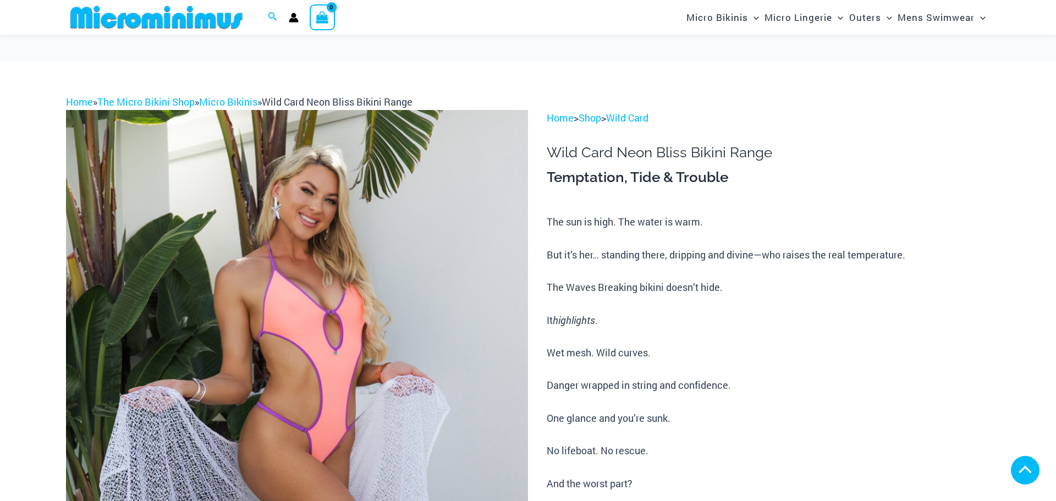
scroll to position [566, 0]
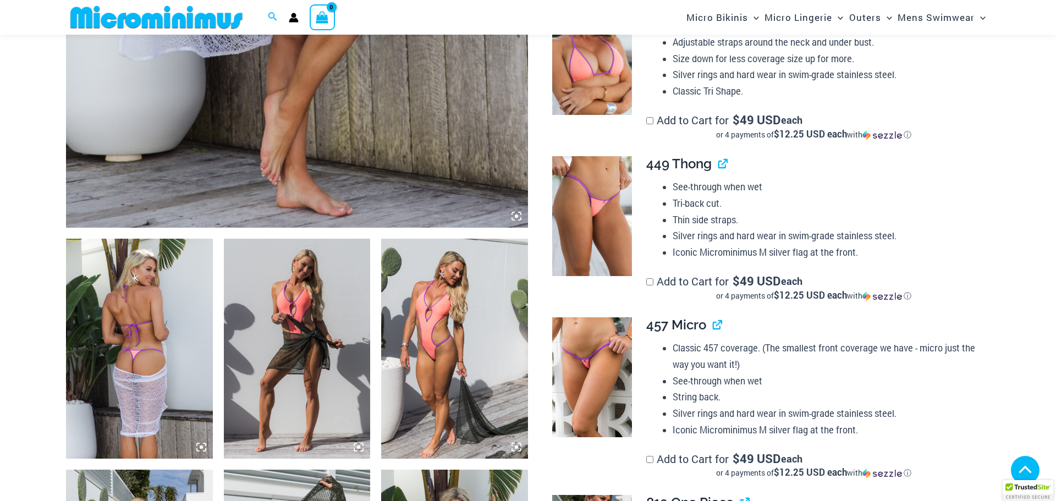
click at [588, 317] on img at bounding box center [592, 377] width 80 height 120
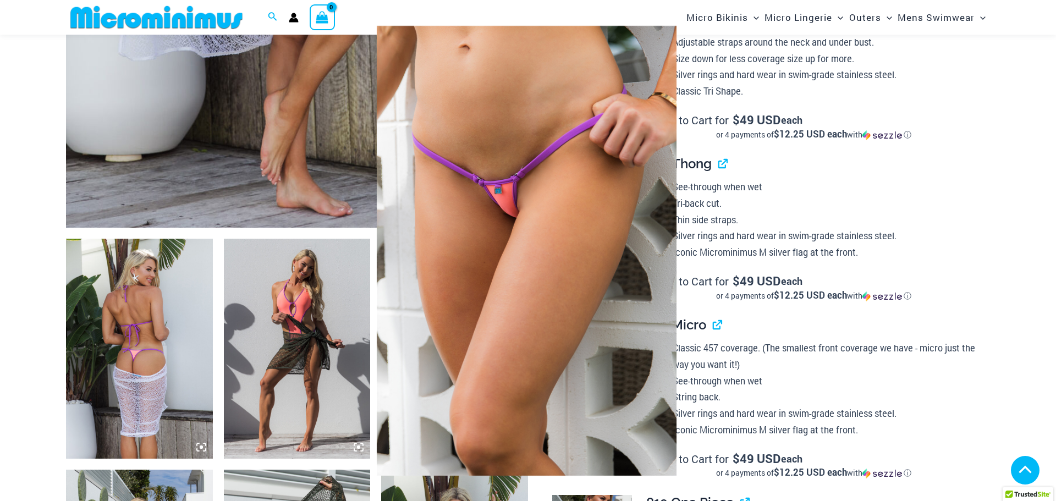
scroll to position [874, 0]
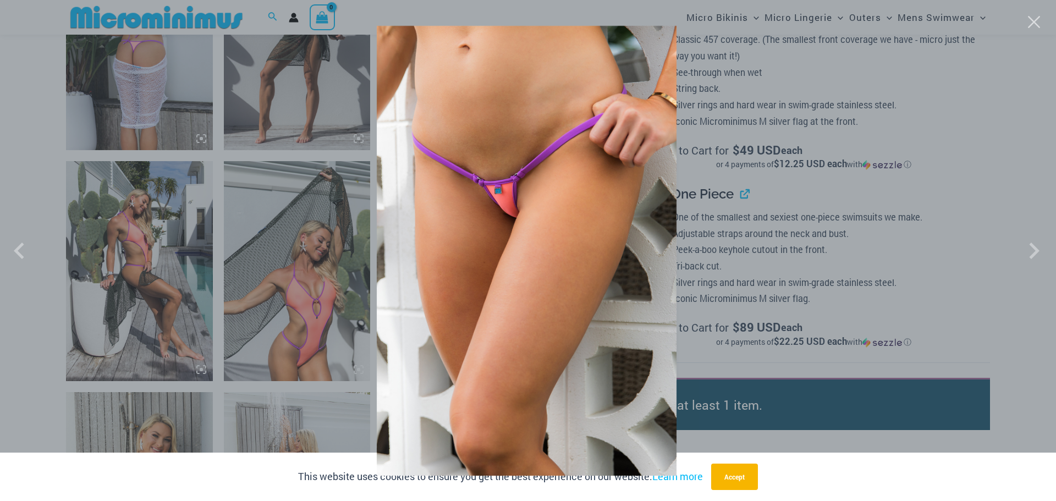
click at [291, 227] on div at bounding box center [528, 250] width 1056 height 501
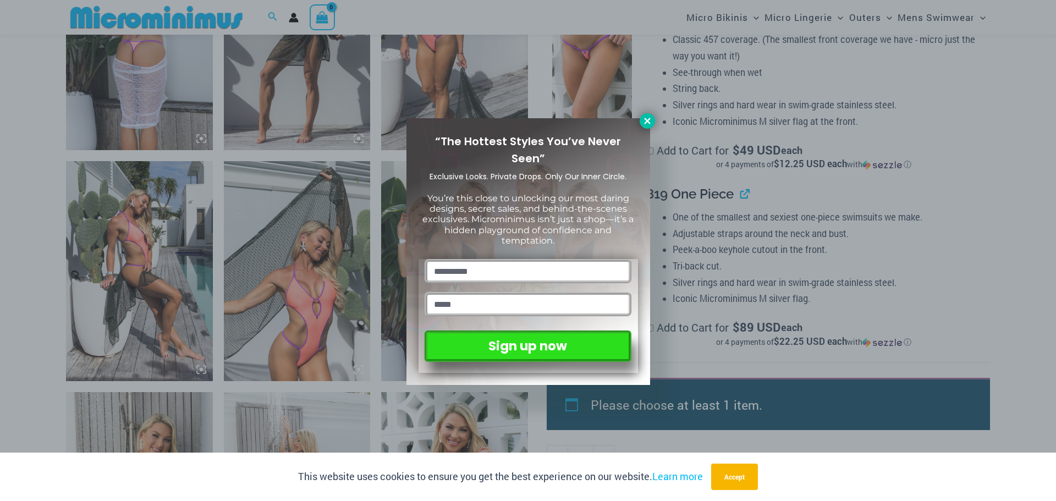
click at [643, 121] on icon at bounding box center [648, 121] width 10 height 10
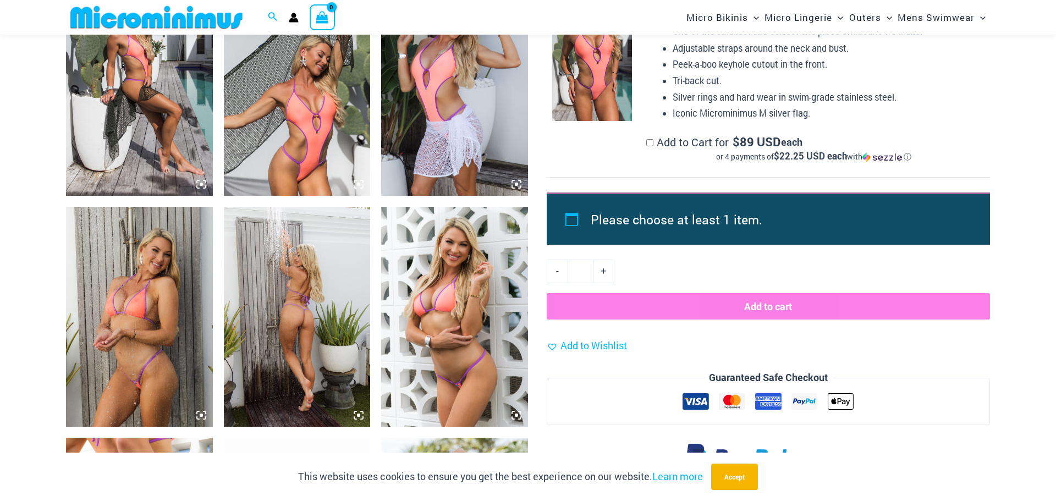
scroll to position [1064, 0]
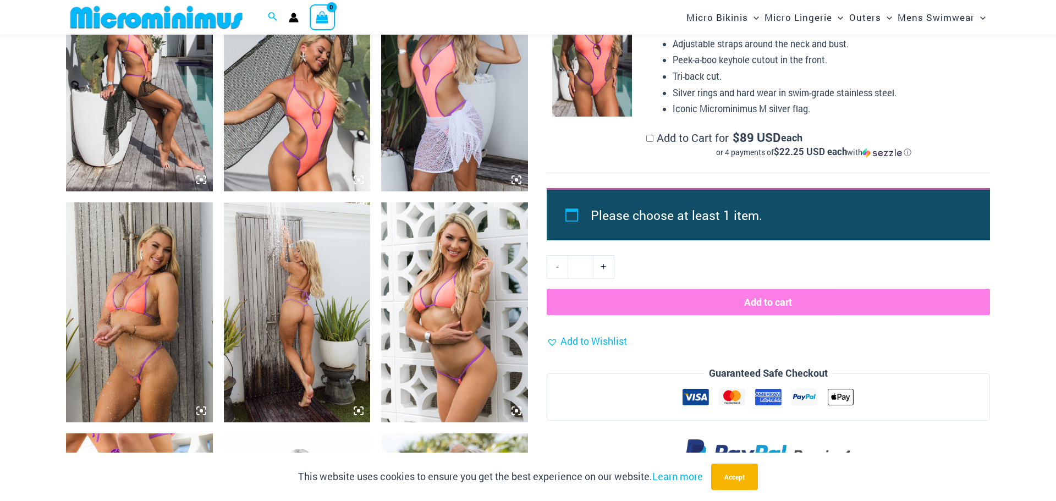
click at [164, 328] on img at bounding box center [139, 312] width 147 height 220
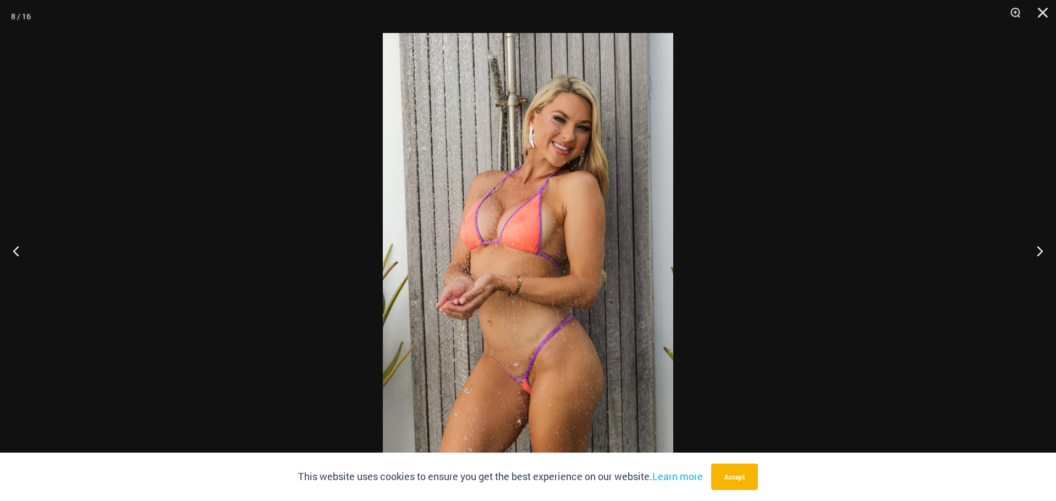
click at [585, 287] on img at bounding box center [528, 250] width 290 height 435
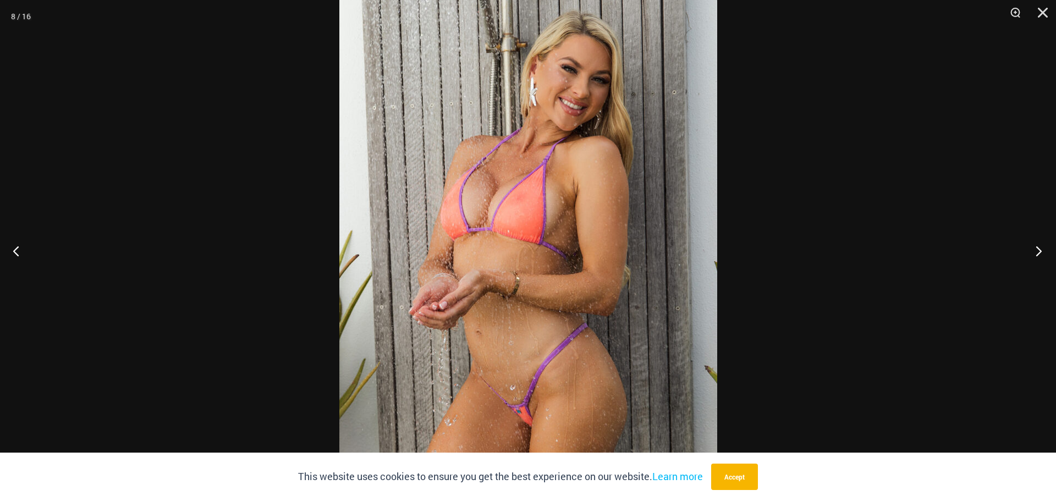
click at [1034, 249] on button "Next" at bounding box center [1035, 250] width 41 height 55
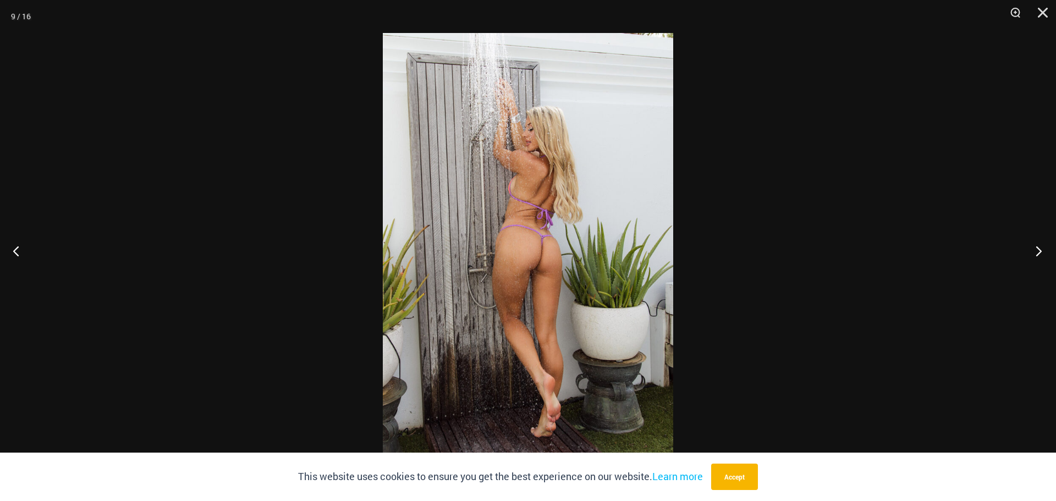
click at [1034, 249] on button "Next" at bounding box center [1035, 250] width 41 height 55
